Goal: Information Seeking & Learning: Learn about a topic

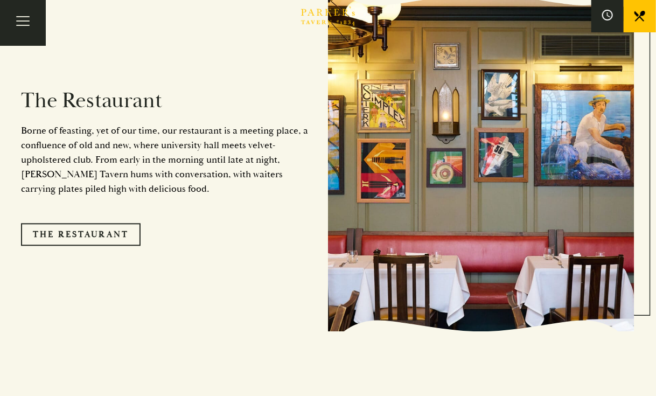
scroll to position [916, 0]
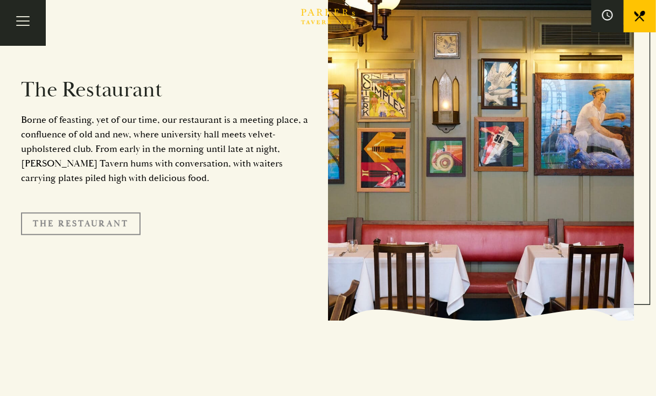
click at [79, 212] on link "The Restaurant" at bounding box center [81, 223] width 120 height 23
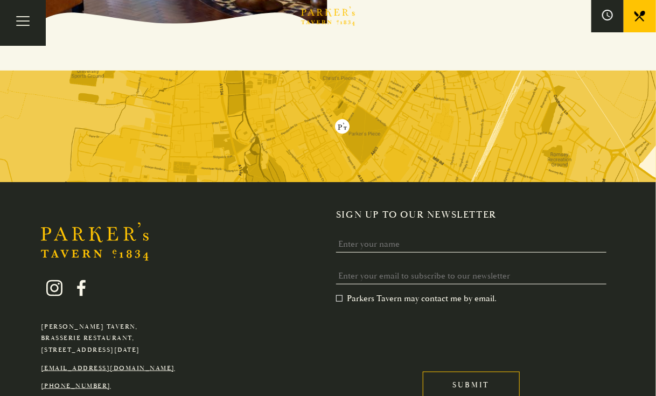
scroll to position [1994, 0]
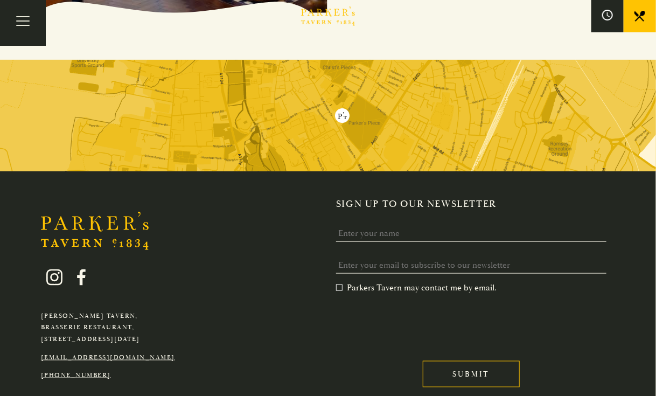
click at [347, 114] on img at bounding box center [328, 116] width 656 height 112
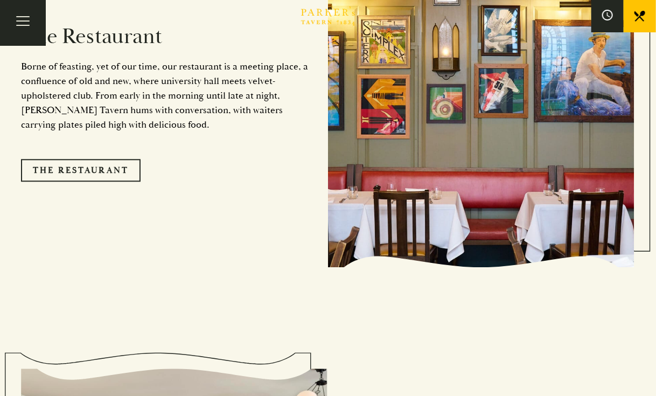
scroll to position [908, 0]
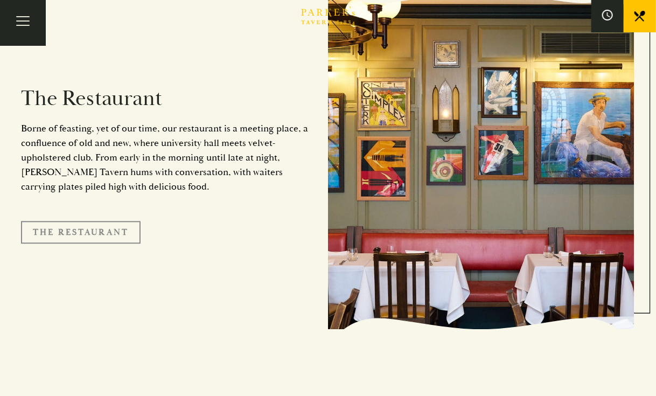
click at [99, 221] on link "The Restaurant" at bounding box center [81, 232] width 120 height 23
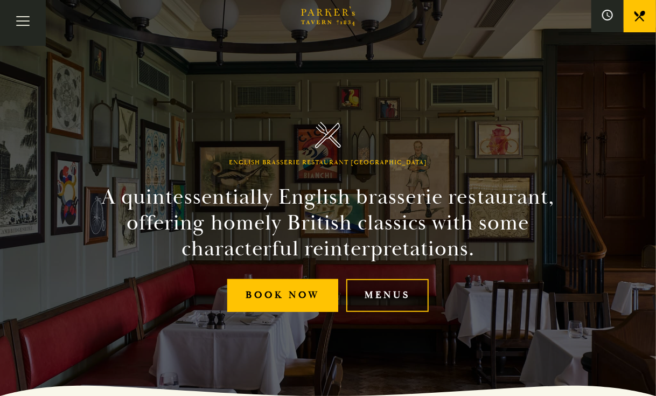
click at [395, 293] on link "Menus" at bounding box center [388, 295] width 82 height 33
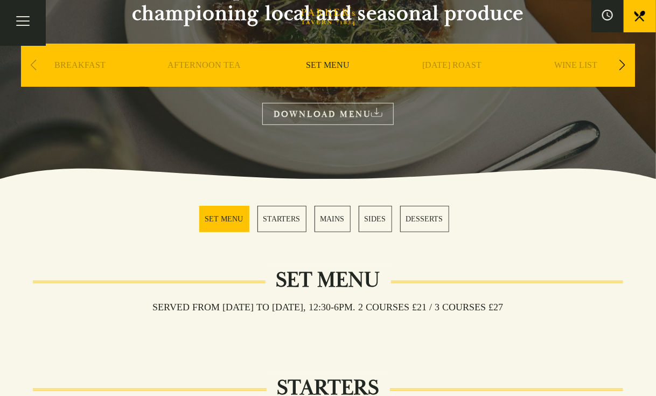
scroll to position [162, 0]
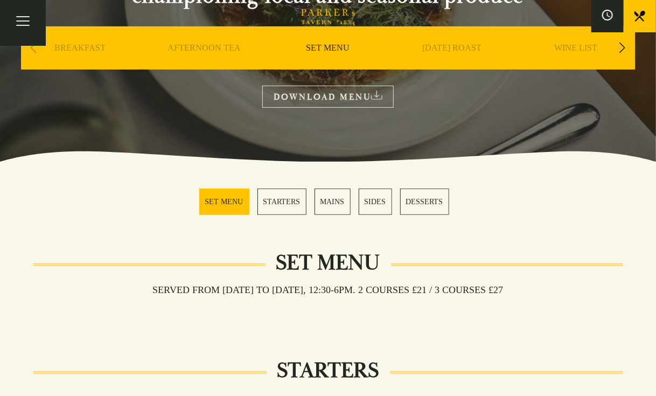
click at [282, 198] on link "STARTERS" at bounding box center [282, 202] width 49 height 26
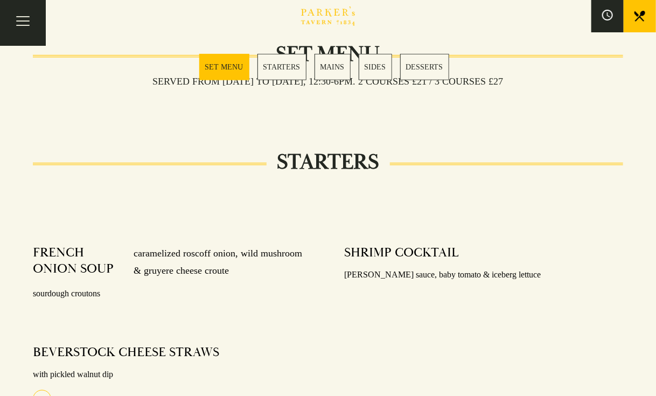
scroll to position [317, 0]
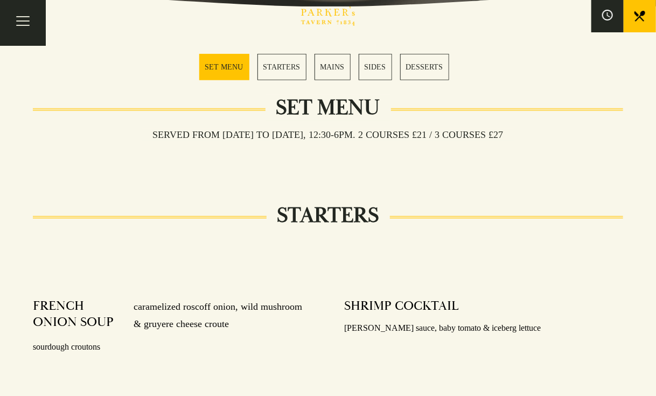
click at [280, 64] on link "STARTERS" at bounding box center [282, 67] width 49 height 26
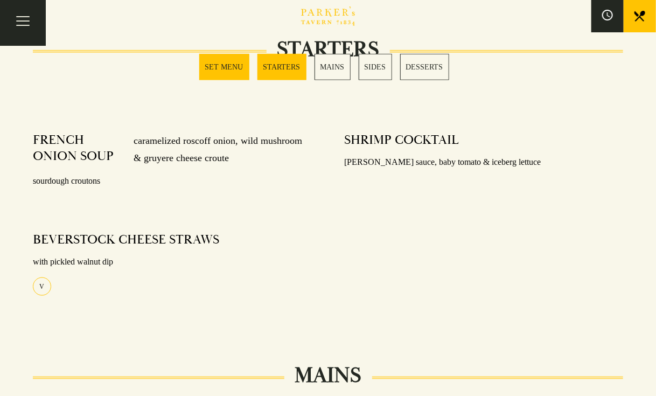
scroll to position [425, 0]
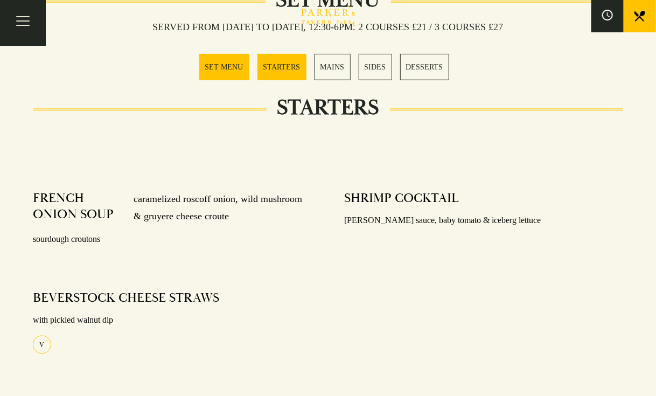
click at [328, 67] on link "MAINS" at bounding box center [333, 67] width 36 height 26
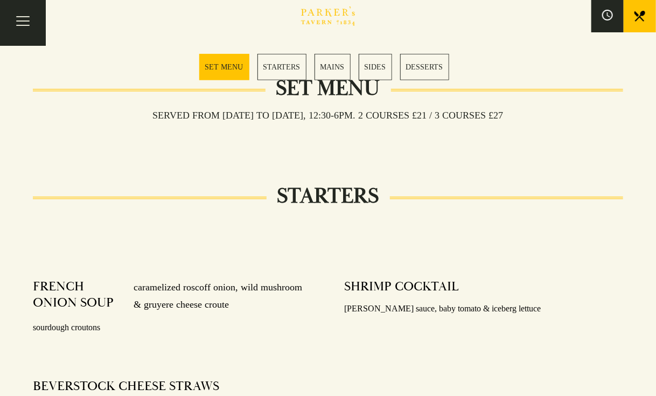
scroll to position [321, 0]
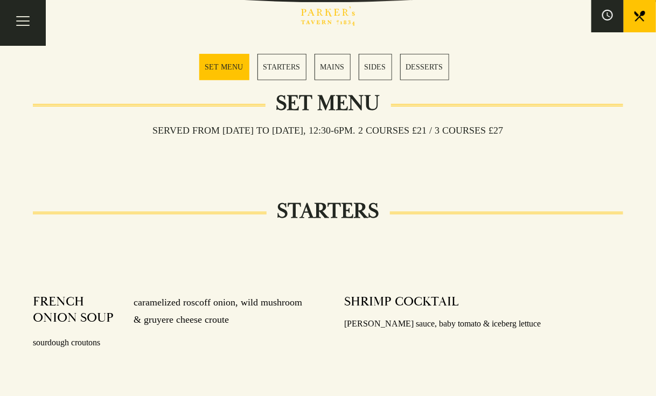
click at [216, 66] on link "SET MENU" at bounding box center [224, 67] width 50 height 26
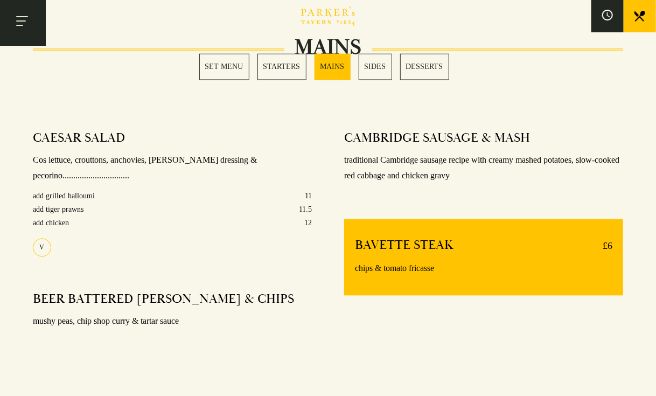
scroll to position [860, 0]
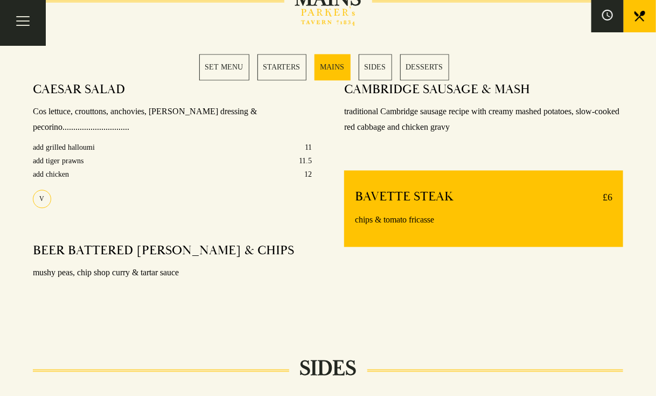
click at [291, 66] on link "STARTERS" at bounding box center [282, 67] width 49 height 26
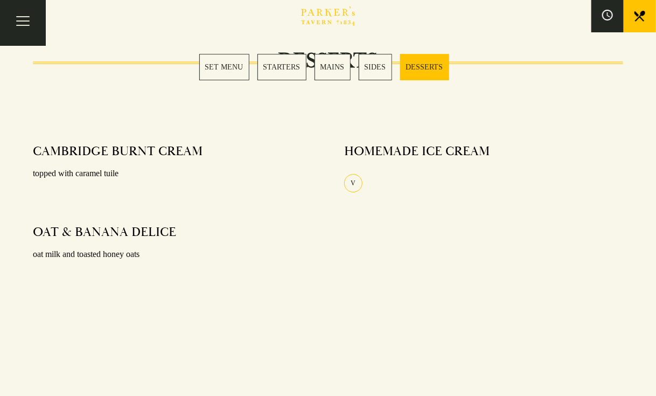
scroll to position [1395, 0]
